Goal: Task Accomplishment & Management: Use online tool/utility

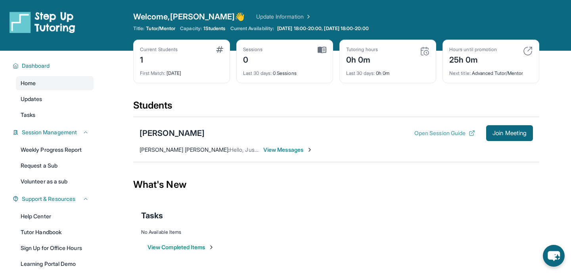
click at [435, 130] on button "Open Session Guide" at bounding box center [444, 133] width 61 height 8
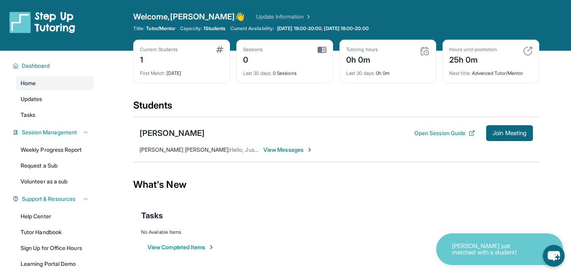
click at [286, 149] on span "View Messages" at bounding box center [288, 150] width 50 height 8
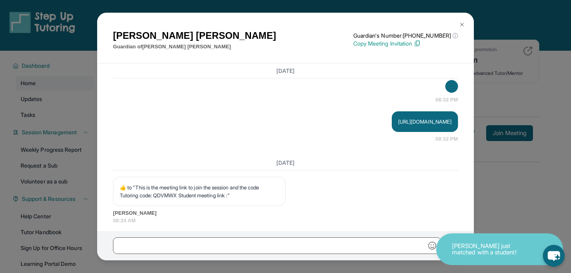
scroll to position [1263, 0]
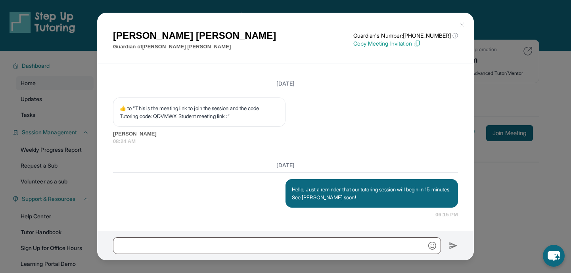
click at [465, 23] on button at bounding box center [462, 25] width 16 height 16
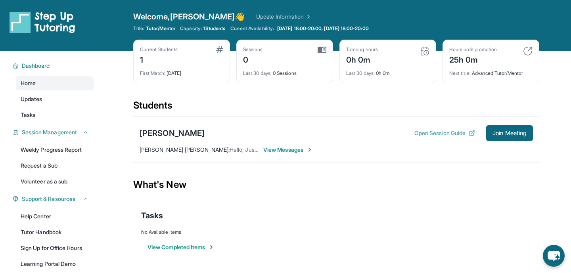
click at [446, 135] on button "Open Session Guide" at bounding box center [444, 133] width 61 height 8
click at [512, 136] on span "Join Meeting" at bounding box center [509, 133] width 34 height 5
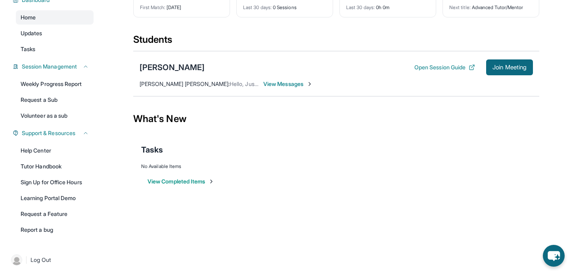
scroll to position [69, 0]
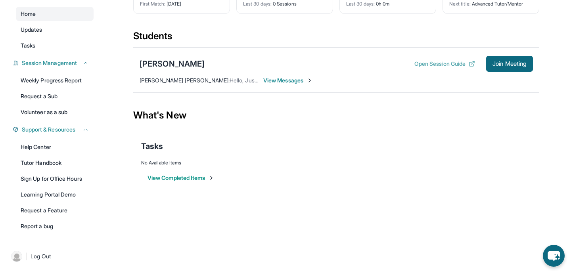
click at [435, 65] on button "Open Session Guide" at bounding box center [444, 64] width 61 height 8
click at [435, 62] on button "Open Session Guide" at bounding box center [444, 64] width 61 height 8
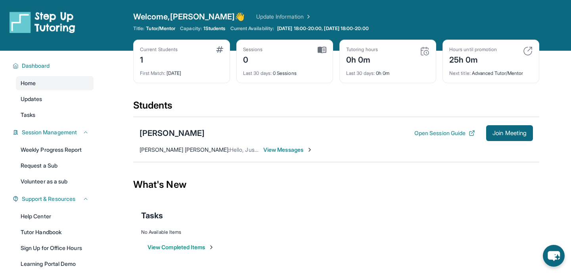
click at [353, 159] on div "[PERSON_NAME] Open Session Guide Join Meeting [PERSON_NAME] [PERSON_NAME] : Hel…" at bounding box center [336, 139] width 406 height 45
click at [372, 57] on div "0h 26m" at bounding box center [362, 59] width 32 height 13
click at [424, 52] on img at bounding box center [425, 51] width 10 height 10
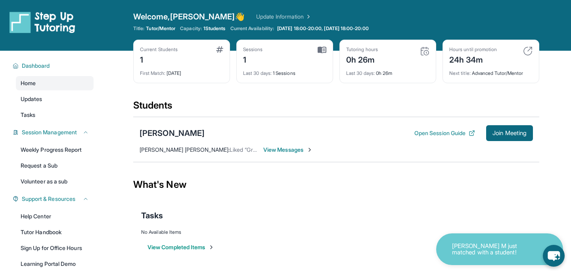
click at [364, 52] on div "Tutoring hours" at bounding box center [362, 49] width 32 height 6
click at [320, 51] on img at bounding box center [321, 49] width 9 height 7
click at [324, 50] on img at bounding box center [321, 49] width 9 height 7
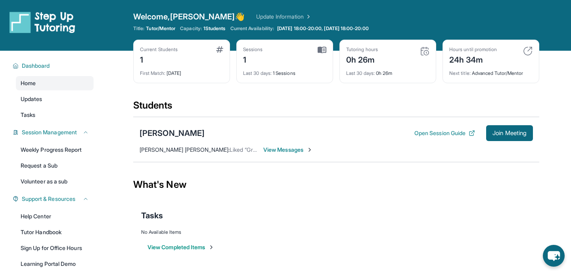
click at [394, 58] on div "Tutoring hours 0h 26m" at bounding box center [387, 55] width 83 height 19
click at [492, 41] on div "Hours until promotion 24h 34m Next title : Advanced Tutor/Mentor" at bounding box center [490, 62] width 97 height 44
click at [273, 44] on div "Sessions 1 Last 30 days : 1 Sessions" at bounding box center [284, 62] width 97 height 44
click at [321, 50] on img at bounding box center [321, 49] width 9 height 7
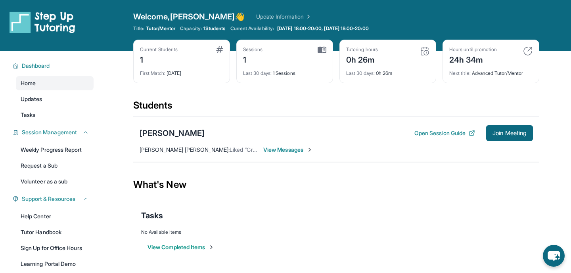
click at [321, 50] on img at bounding box center [321, 49] width 9 height 7
click at [426, 52] on img at bounding box center [425, 51] width 10 height 10
click at [427, 49] on img at bounding box center [425, 51] width 10 height 10
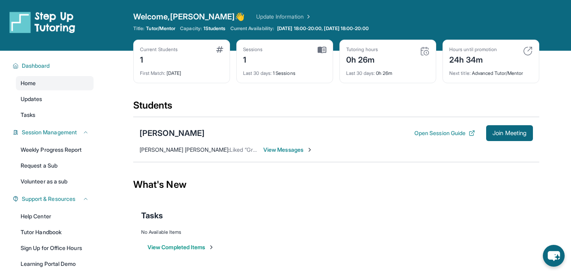
click at [427, 49] on img at bounding box center [425, 51] width 10 height 10
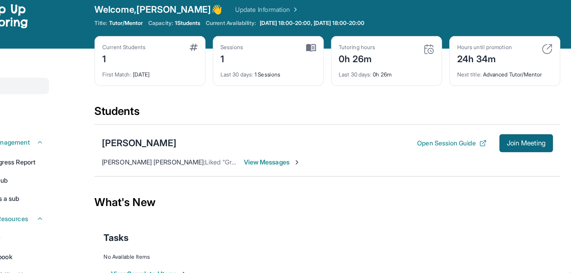
click at [360, 59] on div "0h 26m" at bounding box center [362, 59] width 32 height 13
click at [374, 59] on div "0h 26m" at bounding box center [362, 59] width 32 height 13
click at [322, 49] on img at bounding box center [321, 49] width 9 height 7
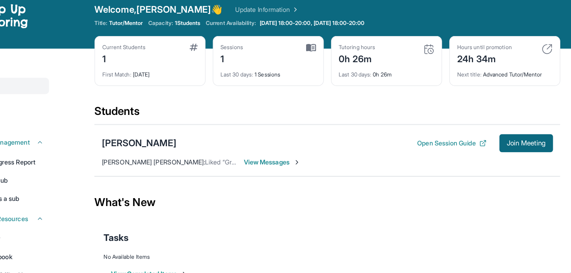
click at [380, 44] on div "Tutoring hours 0h 26m Last 30 days : 0h 26m" at bounding box center [387, 62] width 97 height 44
click at [426, 51] on img at bounding box center [425, 51] width 10 height 10
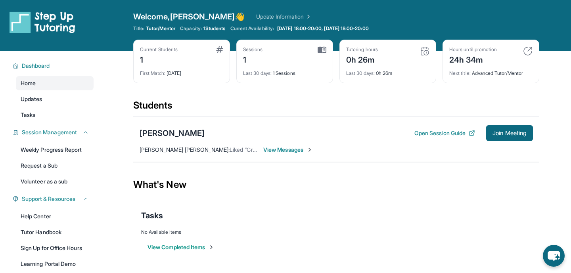
click at [477, 69] on div "Next title : Advanced Tutor/Mentor" at bounding box center [490, 70] width 83 height 11
